Goal: Transaction & Acquisition: Purchase product/service

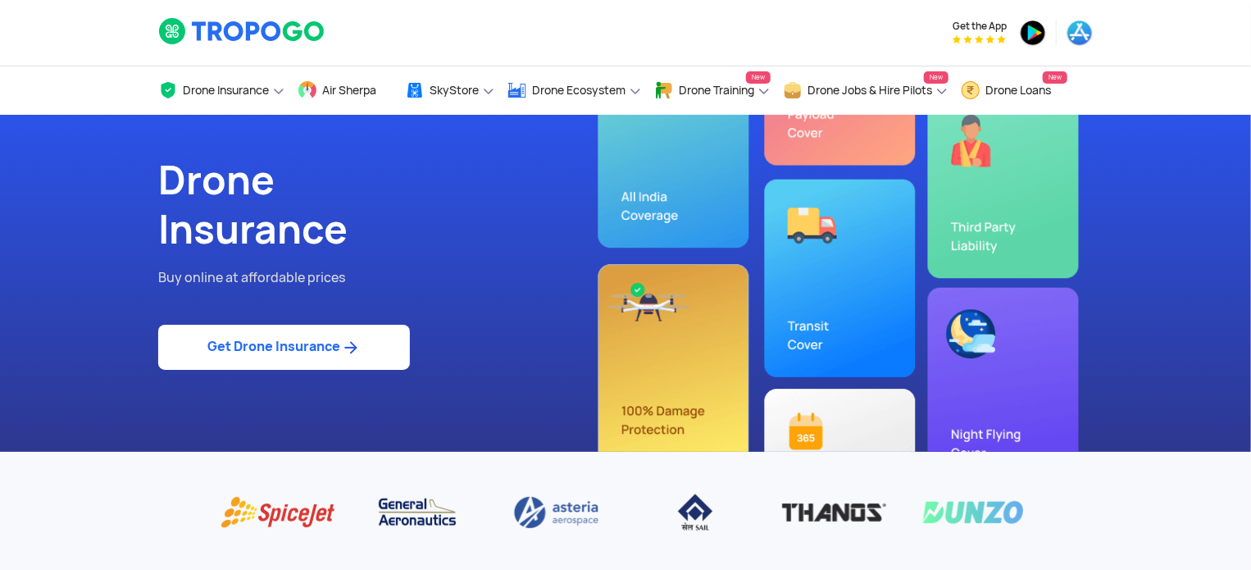
click at [342, 344] on img at bounding box center [350, 348] width 20 height 20
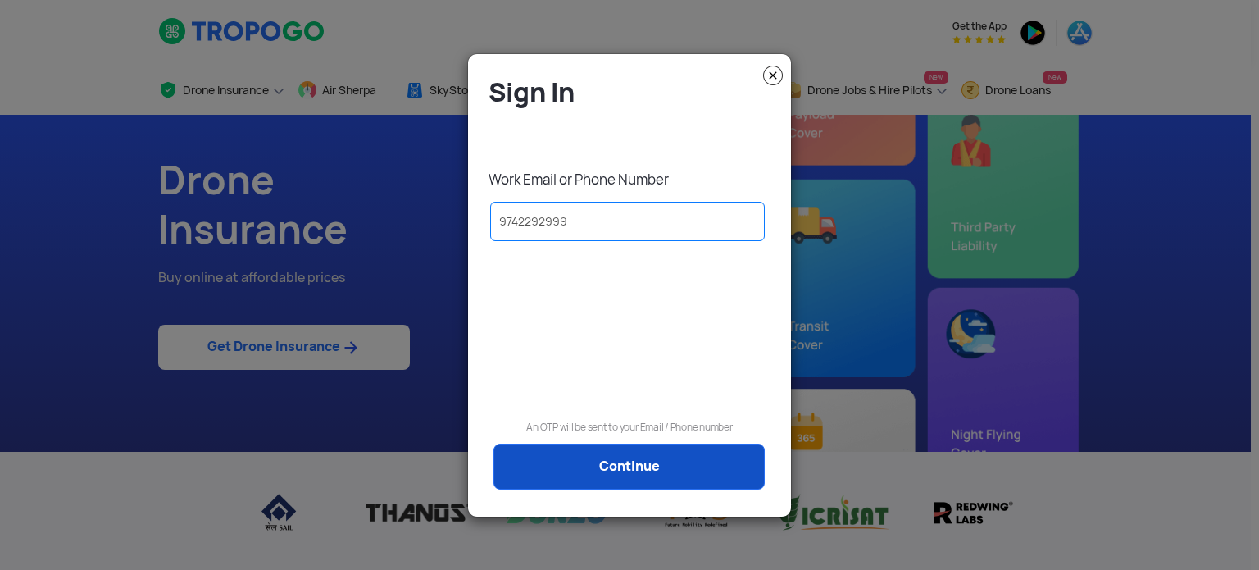
type input "9742292999"
click at [635, 448] on link "Continue" at bounding box center [629, 467] width 271 height 46
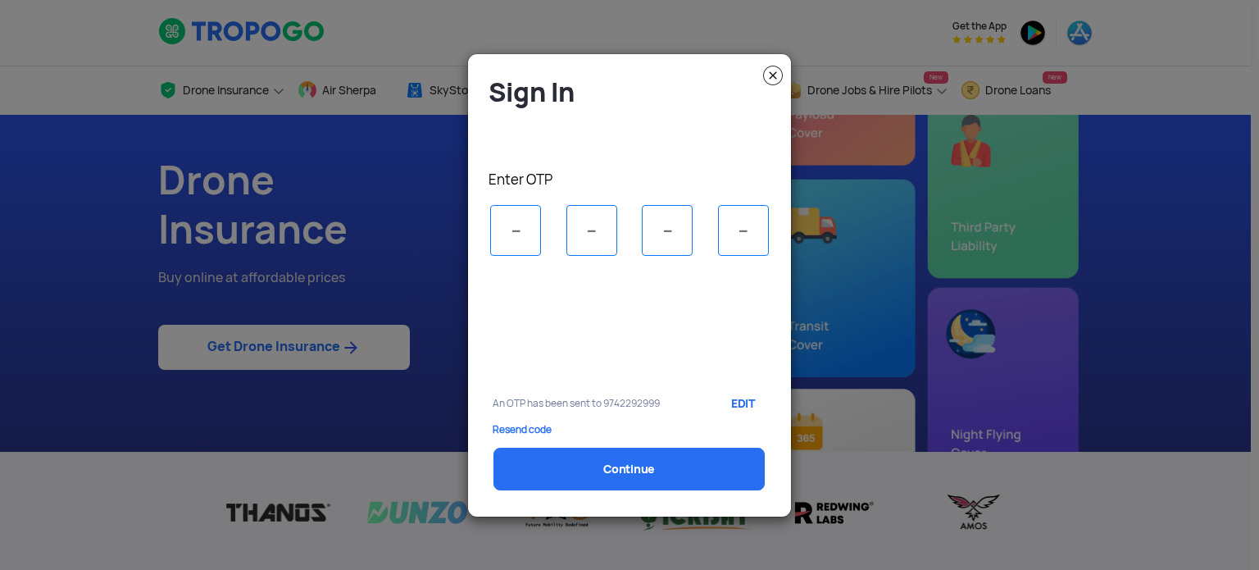
click at [523, 426] on p "Resend code" at bounding box center [630, 429] width 274 height 11
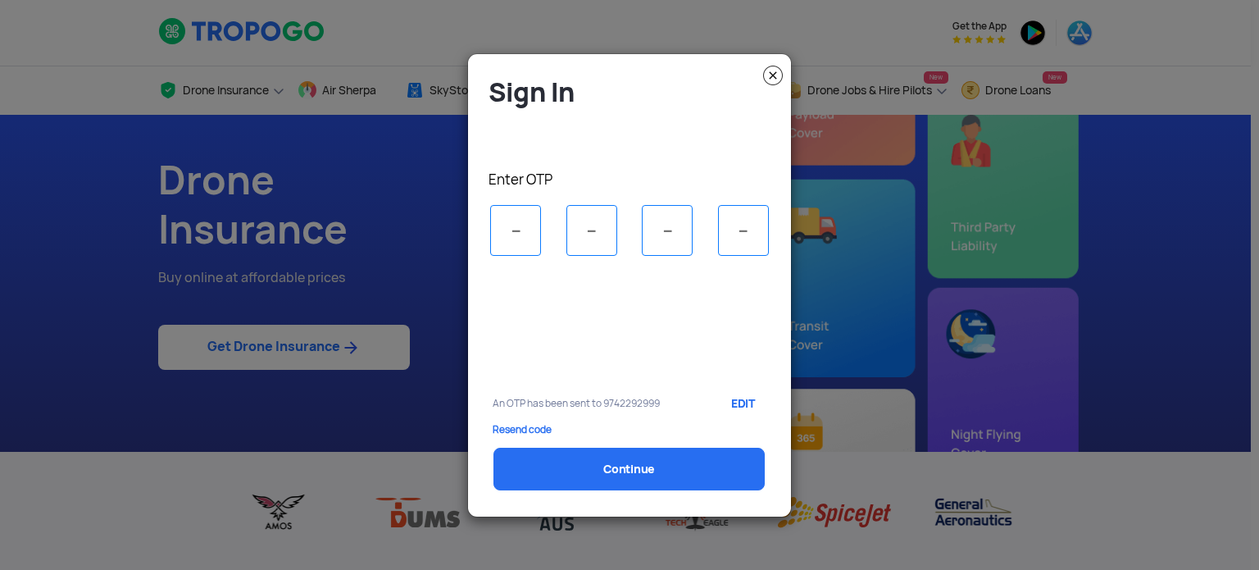
click at [506, 424] on p "Resend code" at bounding box center [630, 429] width 274 height 11
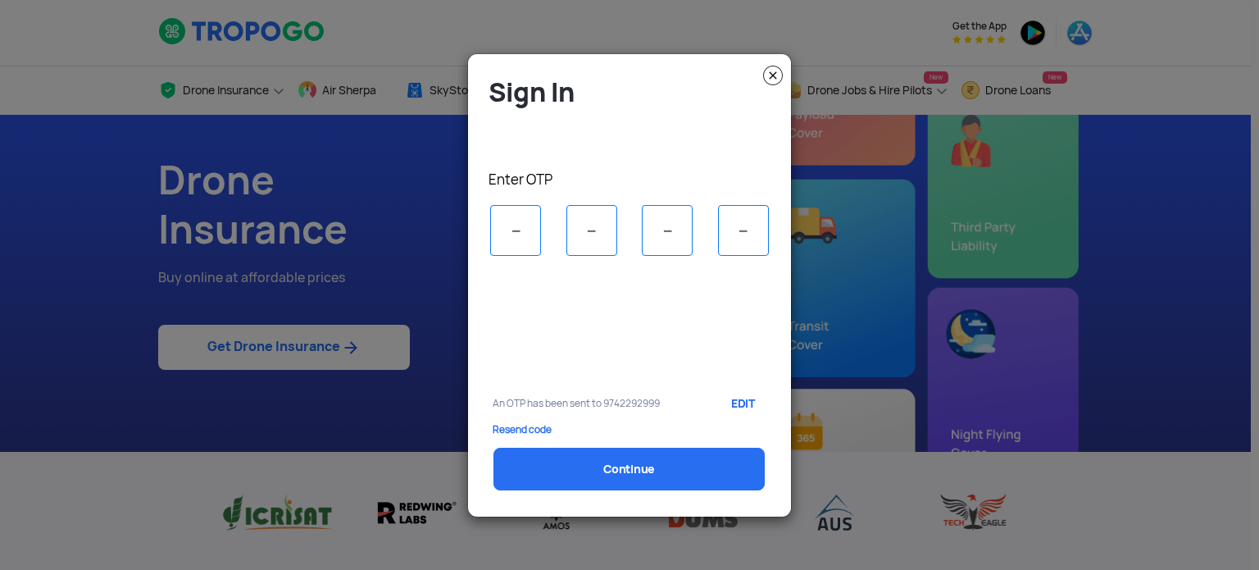
click at [771, 71] on img at bounding box center [773, 76] width 20 height 20
